Goal: Information Seeking & Learning: Learn about a topic

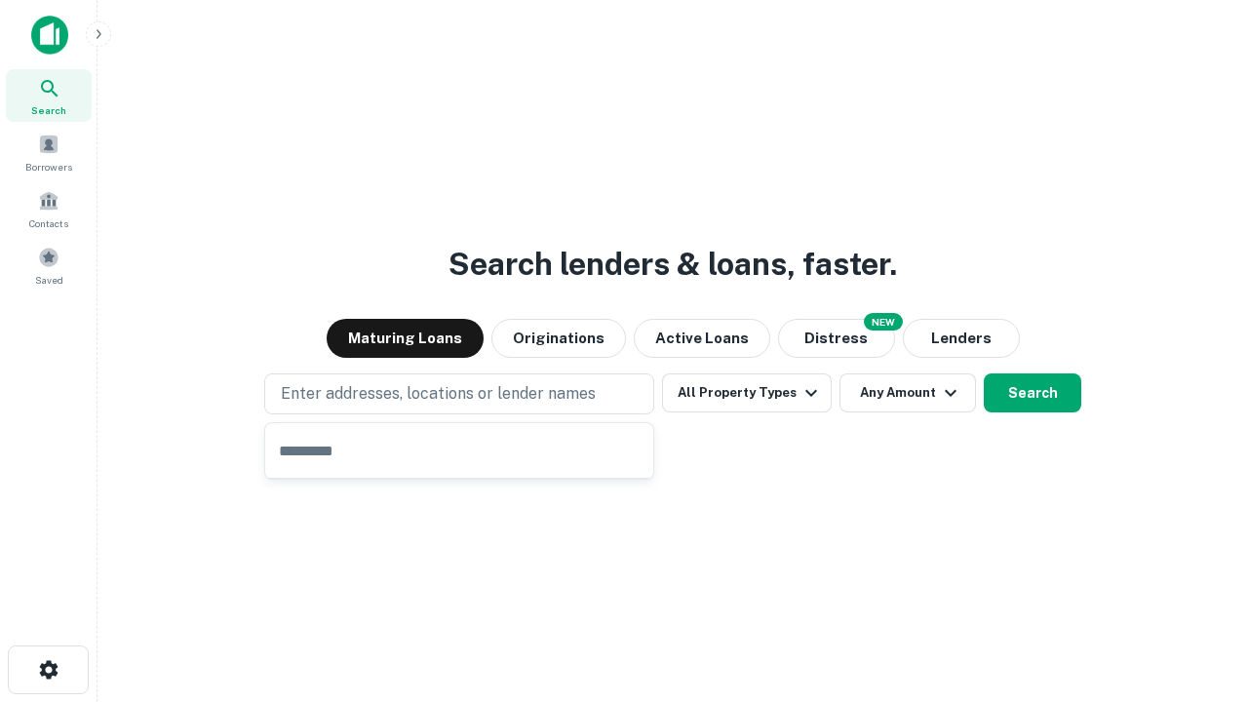
type input "**********"
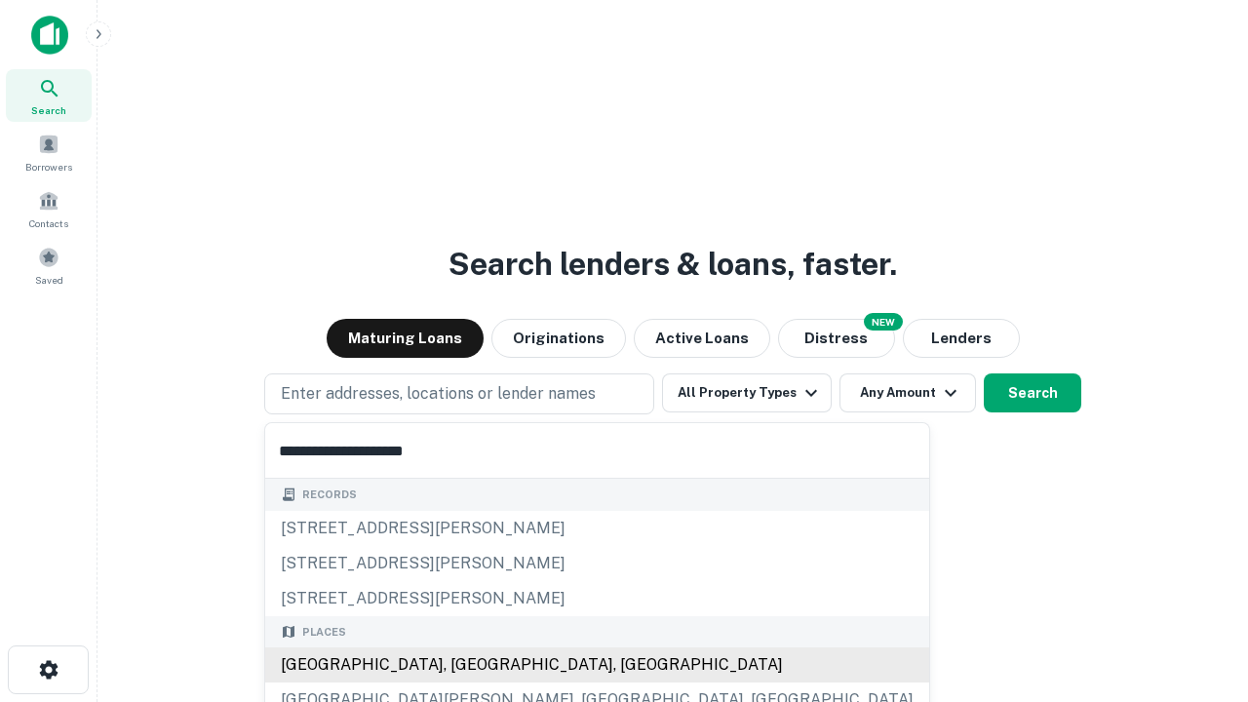
click at [466, 665] on div "[GEOGRAPHIC_DATA], [GEOGRAPHIC_DATA], [GEOGRAPHIC_DATA]" at bounding box center [597, 664] width 664 height 35
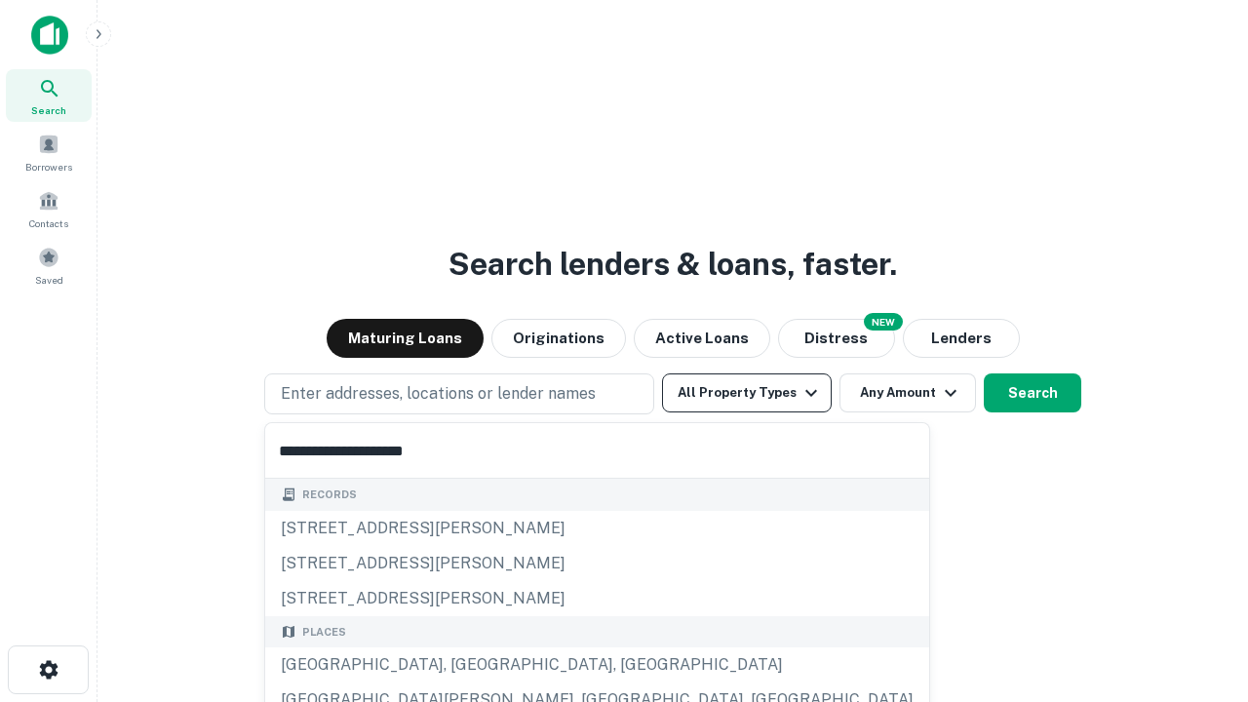
click at [747, 393] on button "All Property Types" at bounding box center [747, 392] width 170 height 39
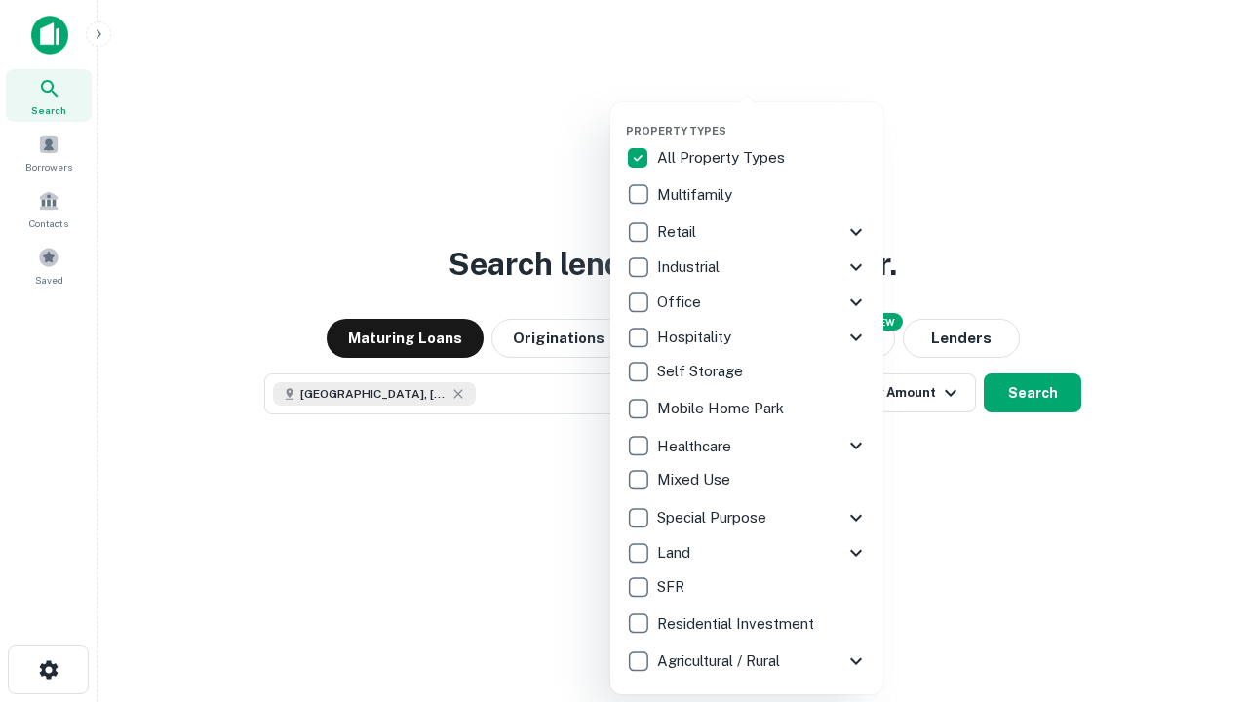
click at [762, 118] on button "button" at bounding box center [762, 118] width 273 height 1
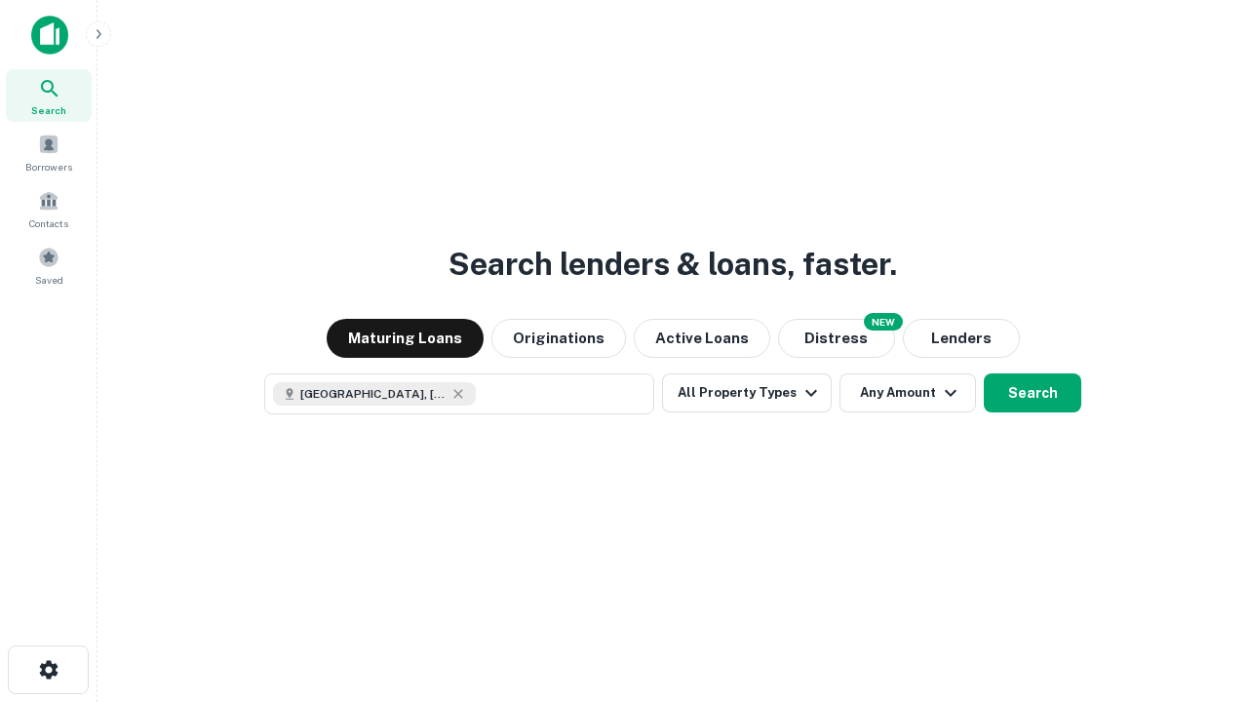
scroll to position [31, 0]
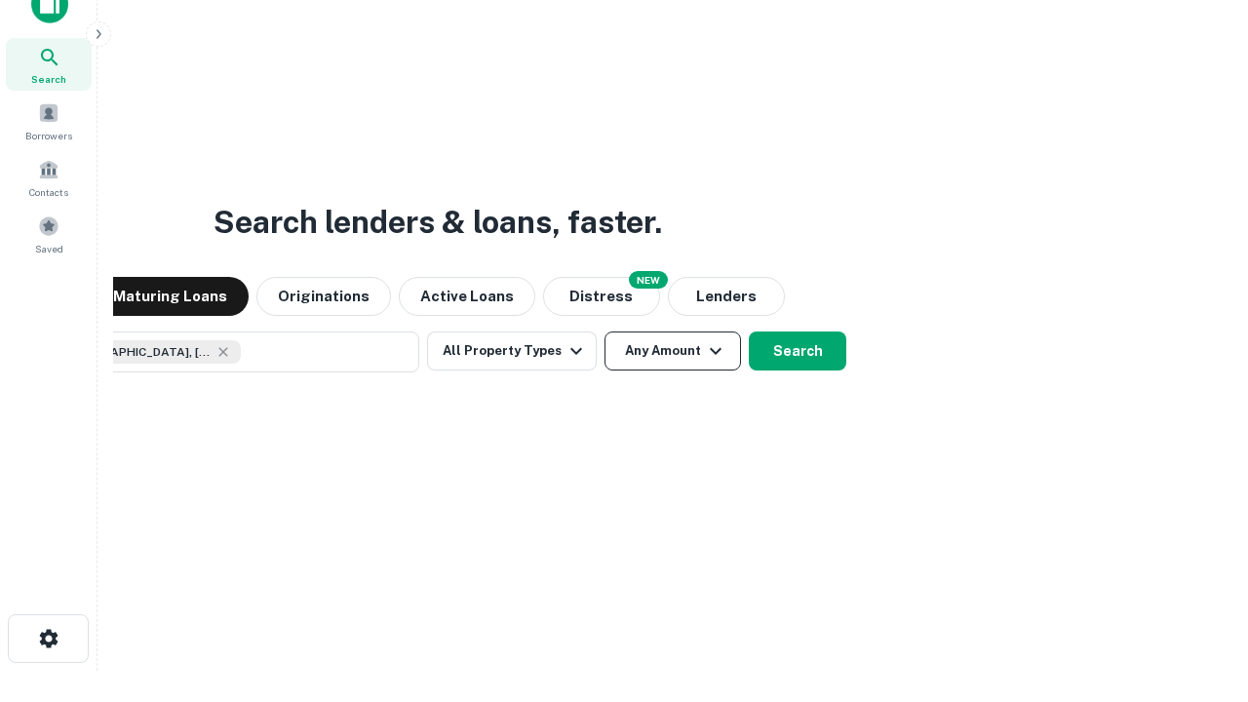
click at [604, 331] on button "Any Amount" at bounding box center [672, 350] width 136 height 39
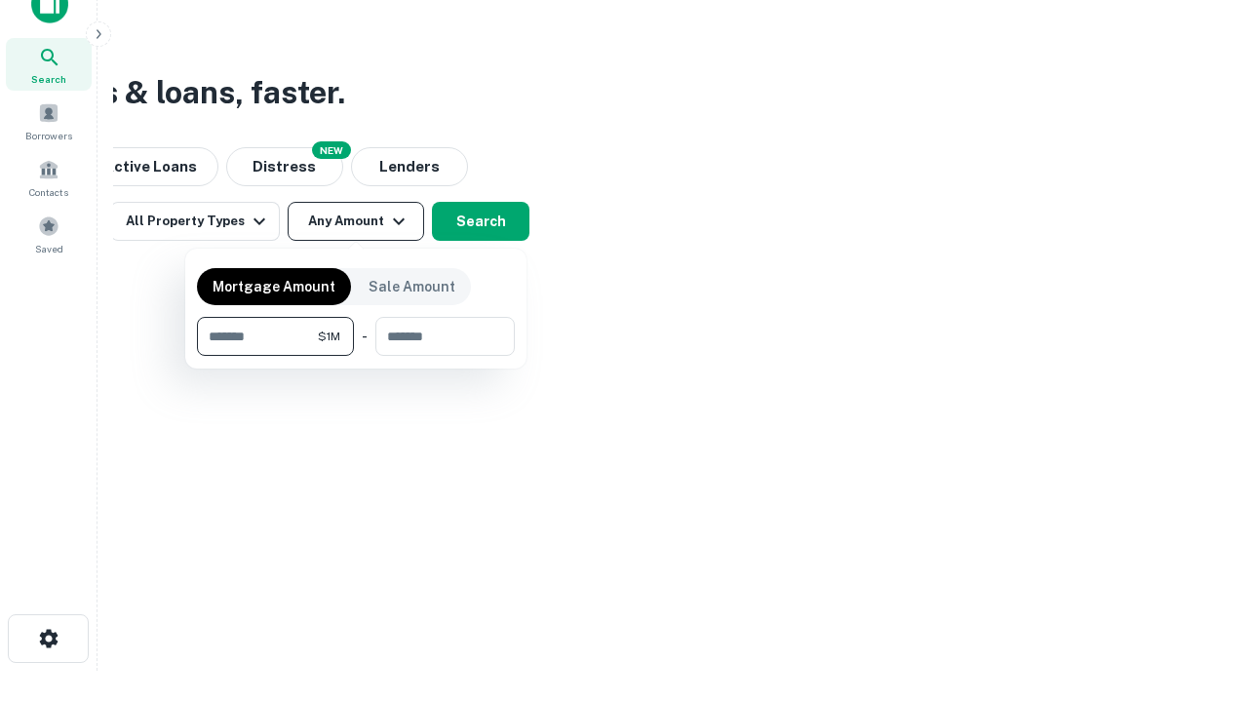
type input "*******"
click at [356, 356] on button "button" at bounding box center [356, 356] width 318 height 1
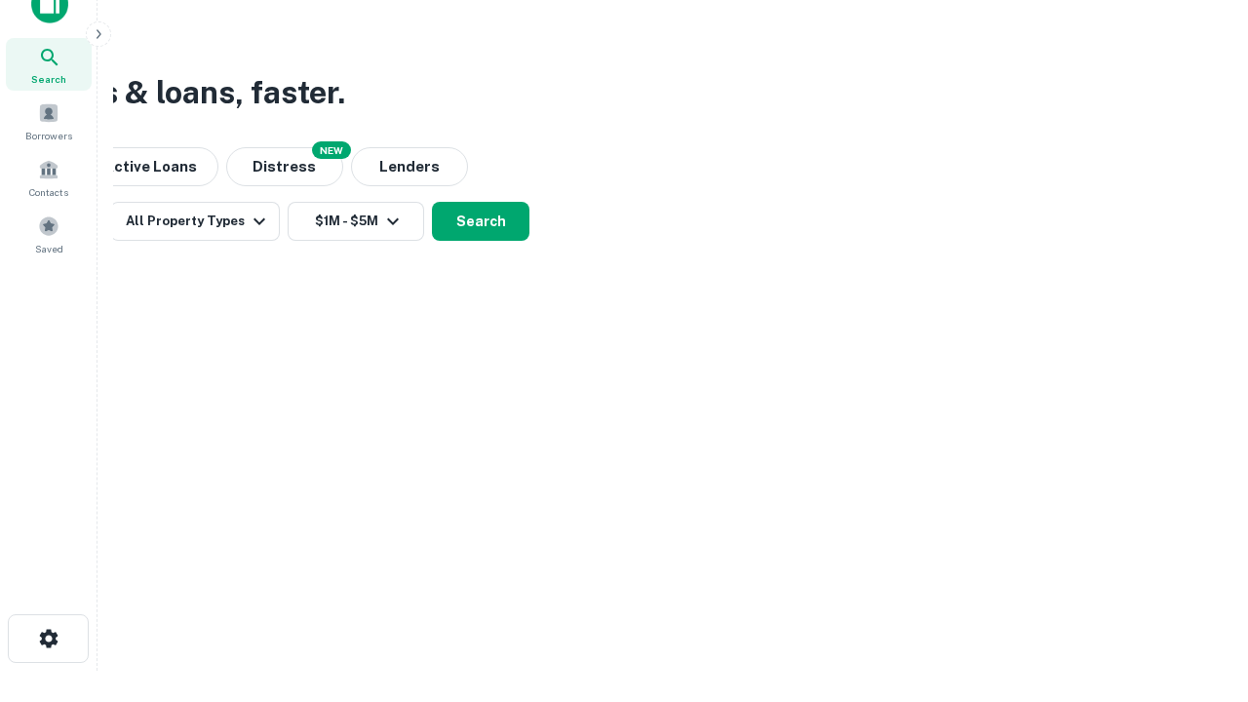
scroll to position [31, 0]
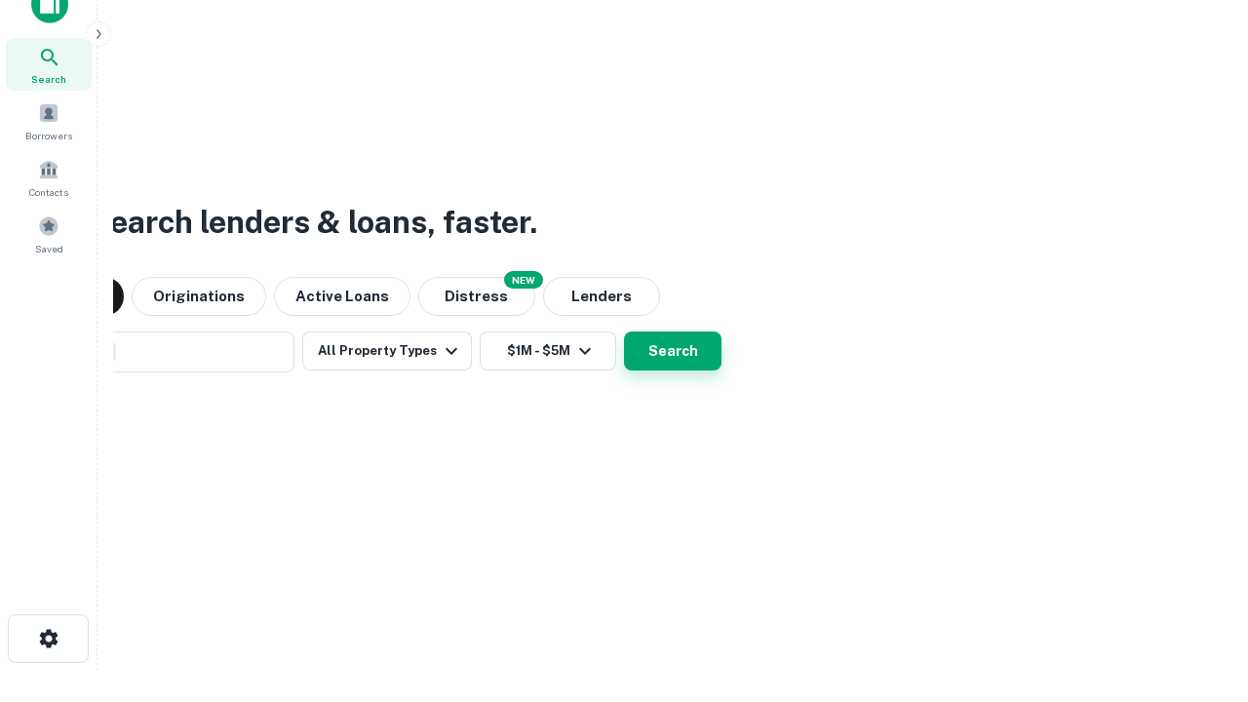
click at [624, 331] on button "Search" at bounding box center [672, 350] width 97 height 39
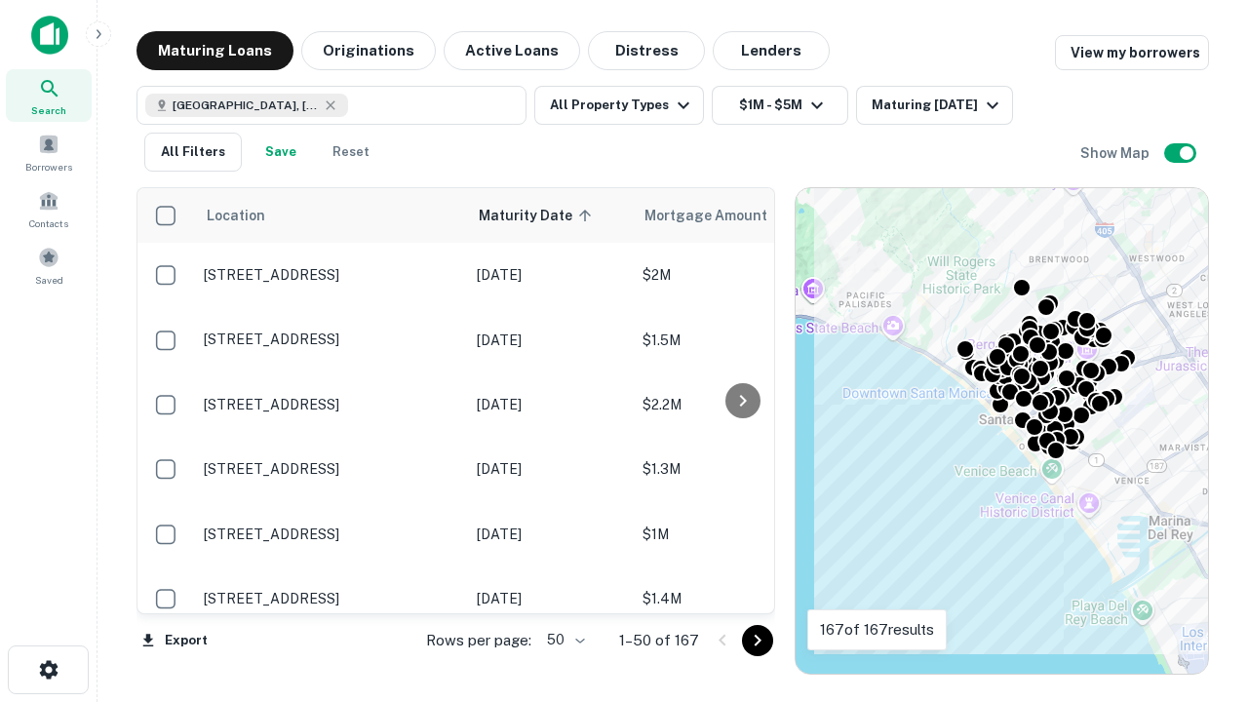
click at [563, 640] on body "Search Borrowers Contacts Saved Maturing Loans Originations Active Loans Distre…" at bounding box center [624, 351] width 1248 height 702
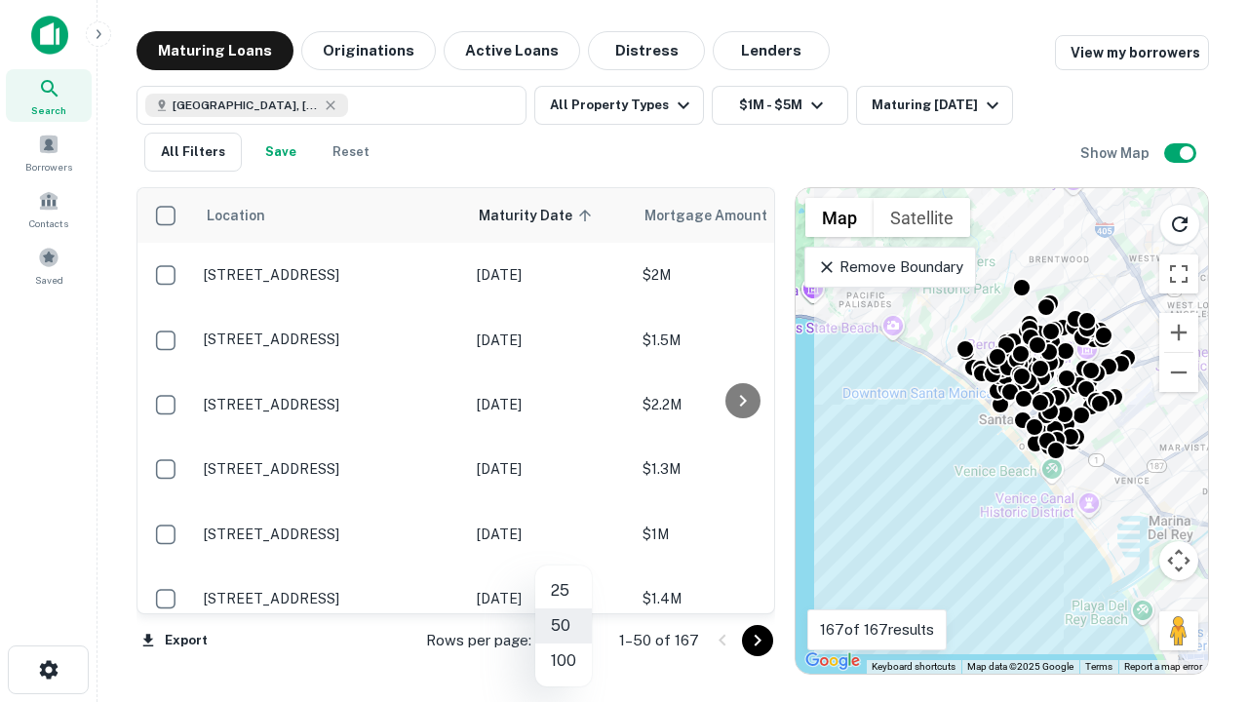
click at [564, 591] on li "25" at bounding box center [563, 590] width 57 height 35
